Goal: Task Accomplishment & Management: Manage account settings

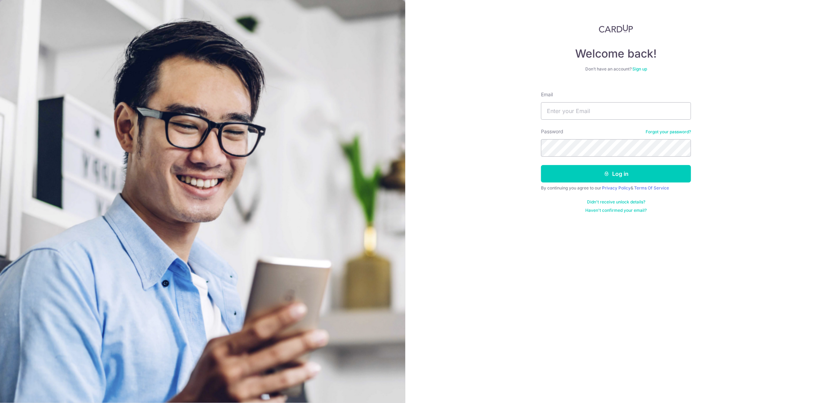
type input "[EMAIL_ADDRESS][DOMAIN_NAME]"
click at [610, 168] on button "Log in" at bounding box center [616, 173] width 150 height 17
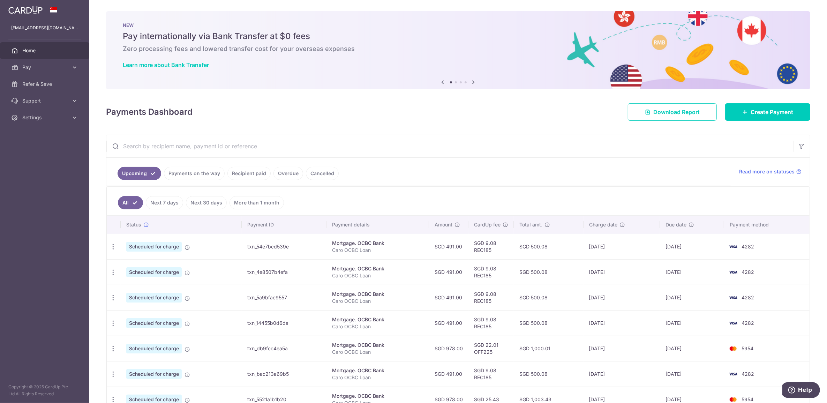
scroll to position [39, 0]
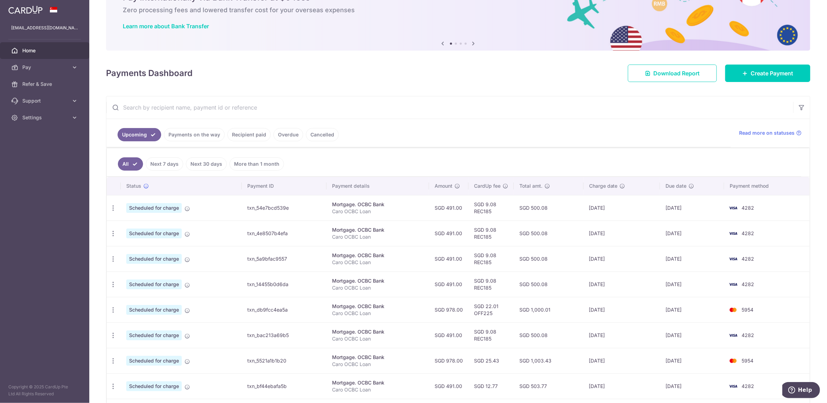
click at [451, 208] on td "SGD 491.00" at bounding box center [448, 207] width 39 height 25
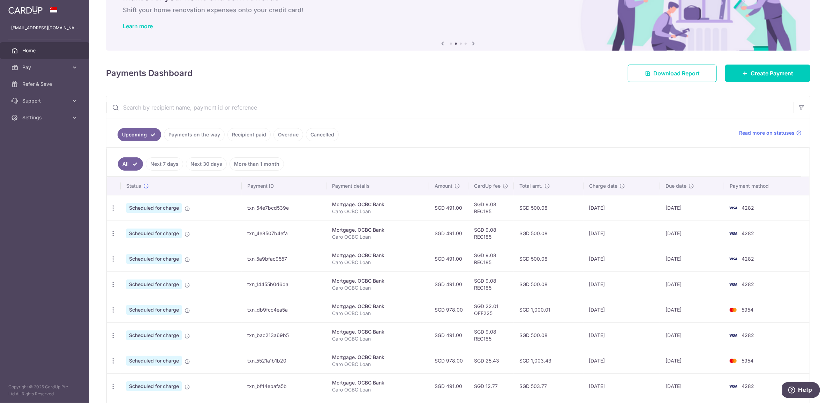
click at [451, 208] on td "SGD 491.00" at bounding box center [448, 207] width 39 height 25
click at [504, 211] on td "SGD 9.08 REC185" at bounding box center [490, 207] width 45 height 25
click at [117, 206] on div "Update payment Cancel payment" at bounding box center [113, 207] width 13 height 13
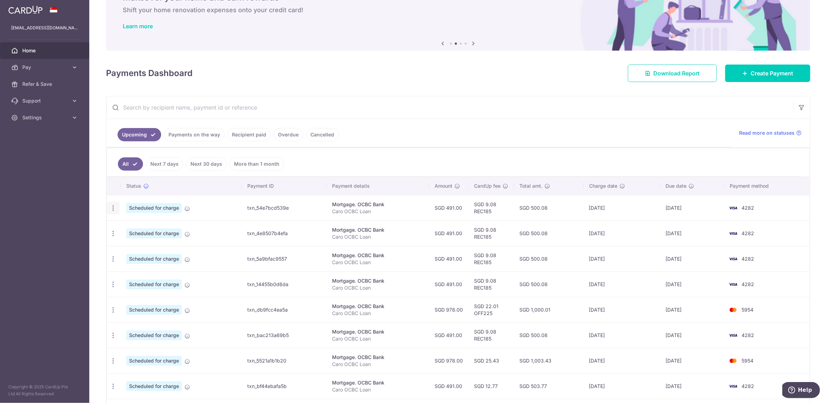
click at [114, 206] on icon "button" at bounding box center [112, 207] width 7 height 7
click at [145, 223] on span "Update payment" at bounding box center [150, 227] width 47 height 8
radio input "true"
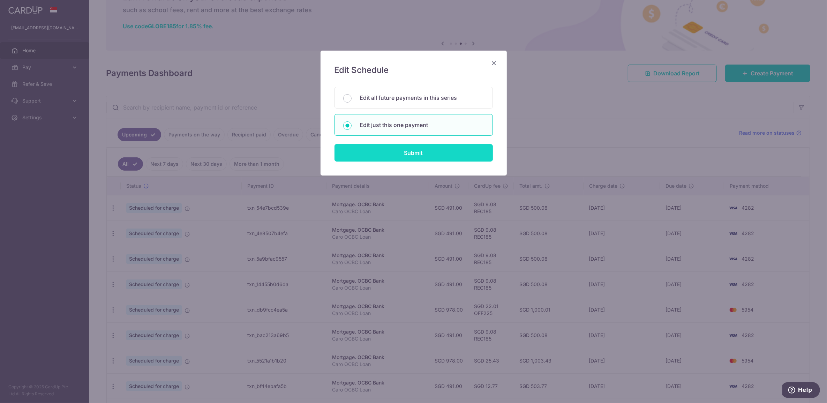
click at [410, 158] on input "Submit" at bounding box center [413, 152] width 158 height 17
radio input "true"
type input "491.00"
type input "[DATE]"
type input "Caro OCBC Loan"
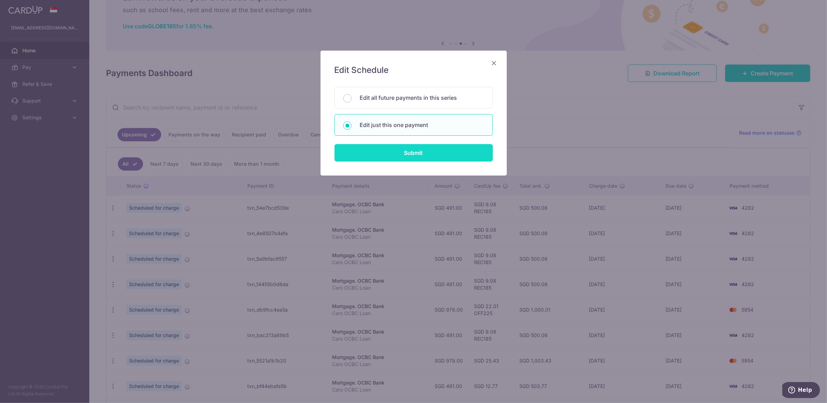
type input "REC185"
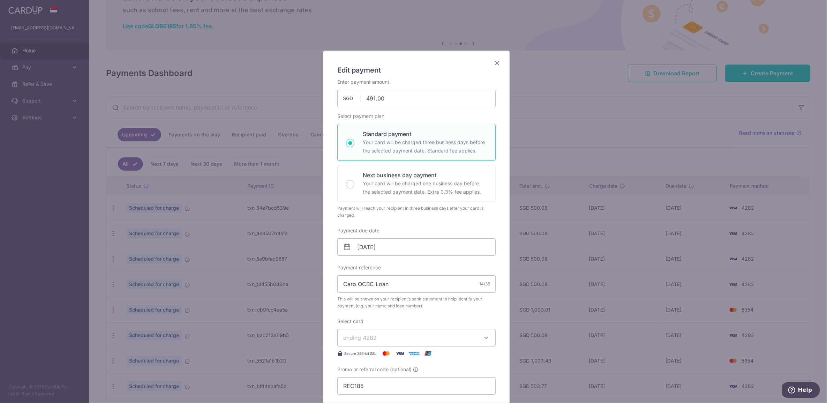
click at [405, 338] on span "ending 4282" at bounding box center [410, 337] width 134 height 8
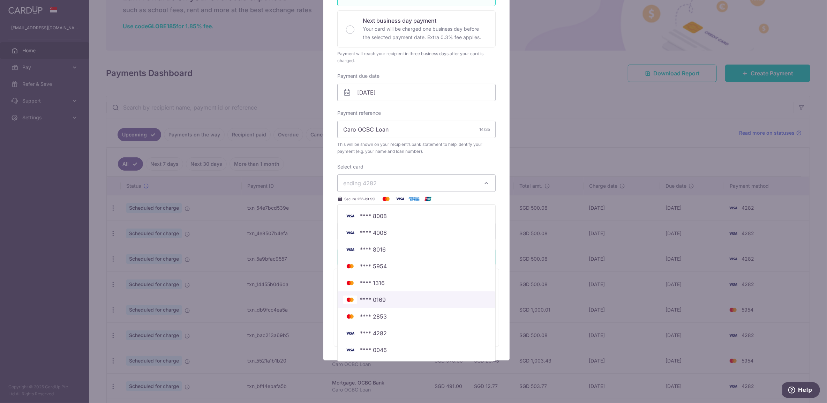
scroll to position [155, 0]
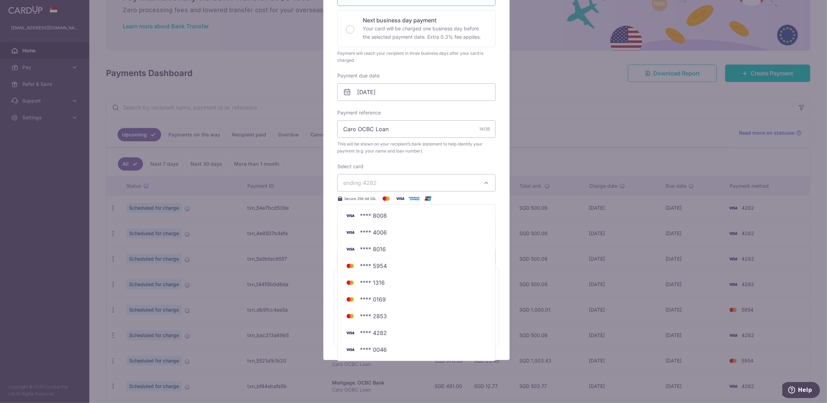
click at [550, 149] on div "Edit payment By clicking apply, you will make changes to all payments to OCBC B…" at bounding box center [413, 201] width 827 height 403
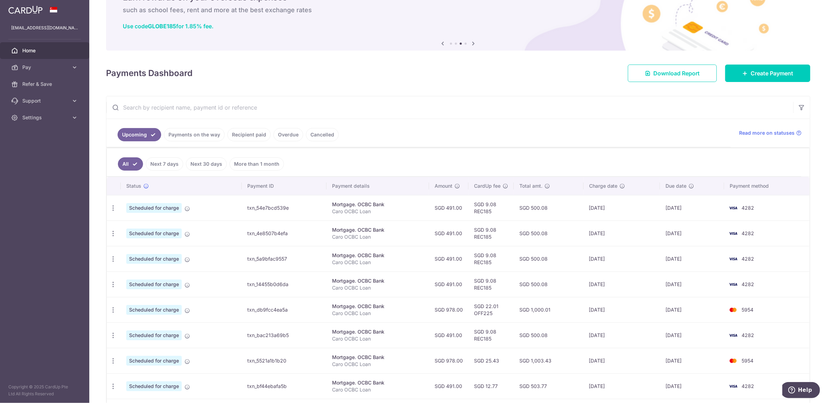
click at [606, 208] on td "[DATE]" at bounding box center [621, 207] width 76 height 25
click at [672, 205] on td "[DATE]" at bounding box center [692, 207] width 64 height 25
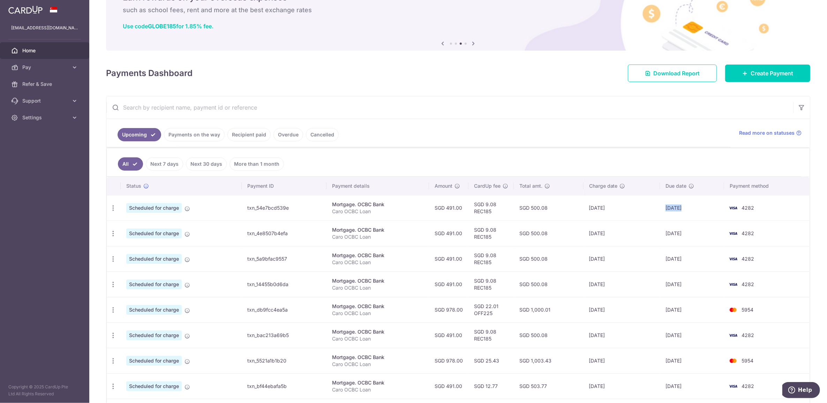
click at [672, 205] on td "[DATE]" at bounding box center [692, 207] width 64 height 25
